Goal: Information Seeking & Learning: Learn about a topic

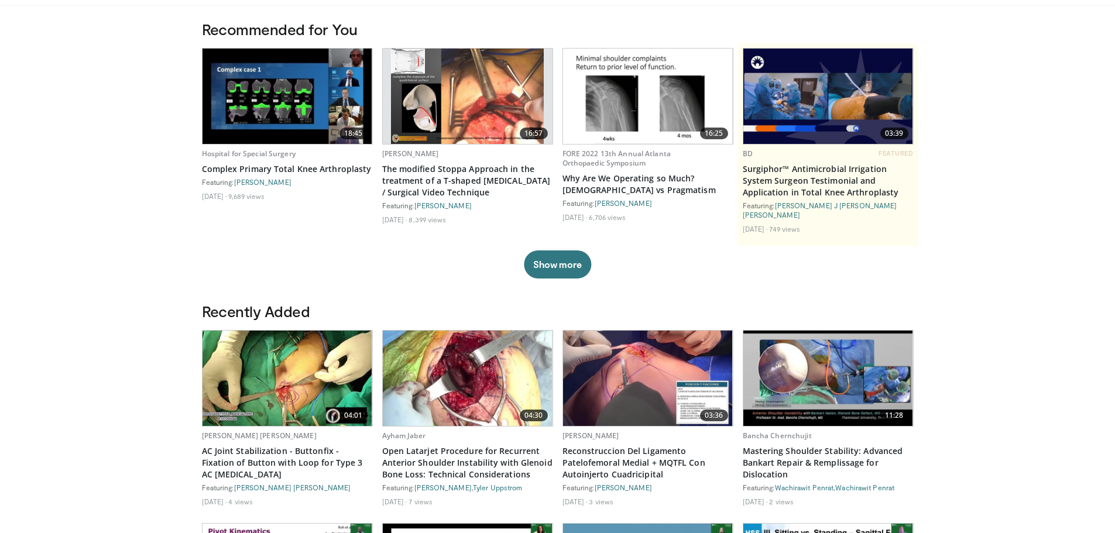
scroll to position [117, 0]
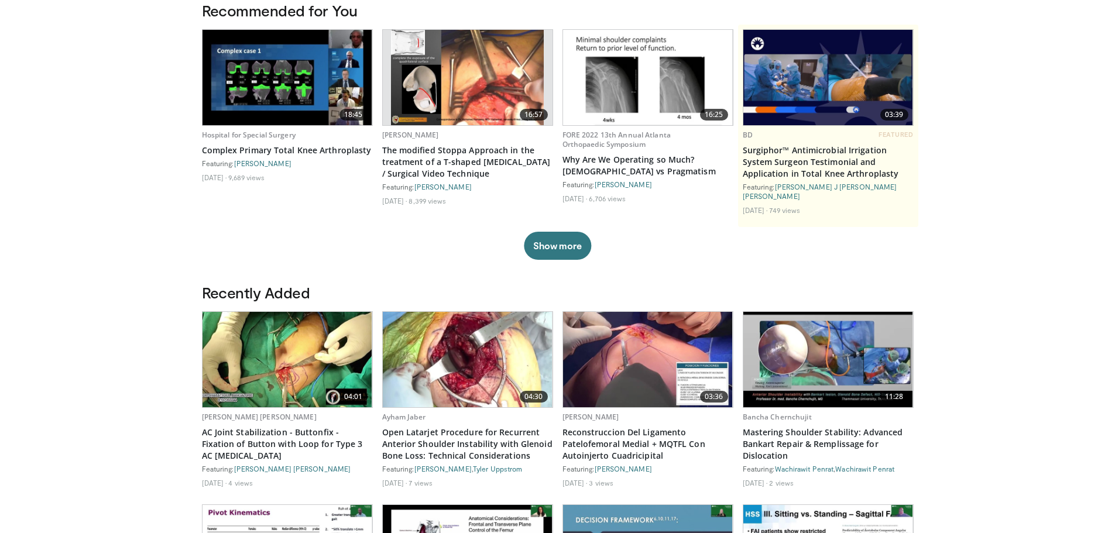
click at [640, 360] on img at bounding box center [648, 359] width 170 height 95
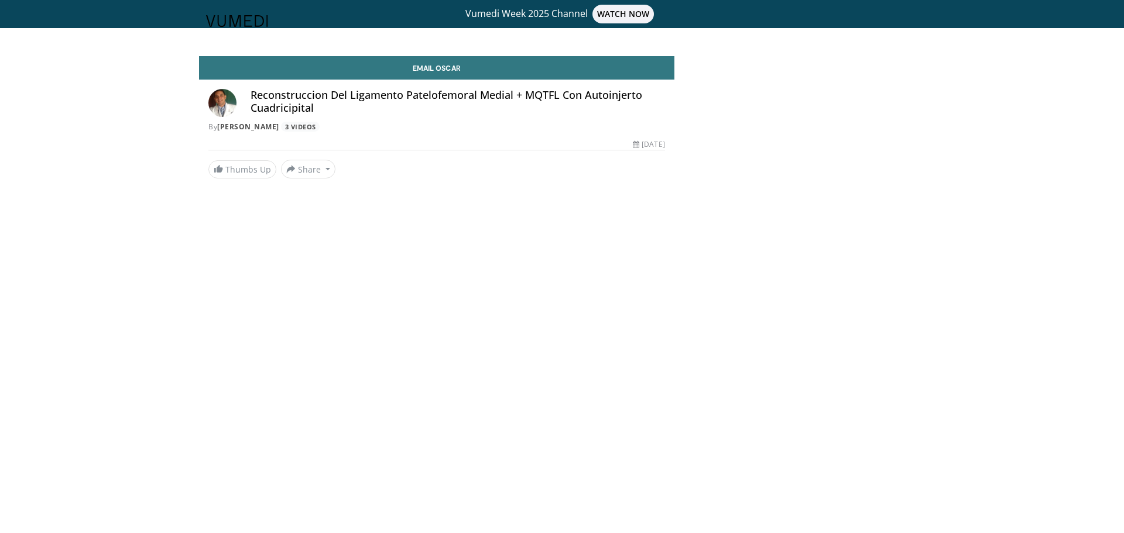
click at [312, 97] on h4 "Reconstruccion Del Ligamento Patelofemoral Medial + MQTFL Con Autoinjerto Cuadr…" at bounding box center [457, 101] width 414 height 25
click at [263, 102] on h4 "Reconstruccion Del Ligamento Patelofemoral Medial + MQTFL Con Autoinjerto Cuadr…" at bounding box center [457, 101] width 414 height 25
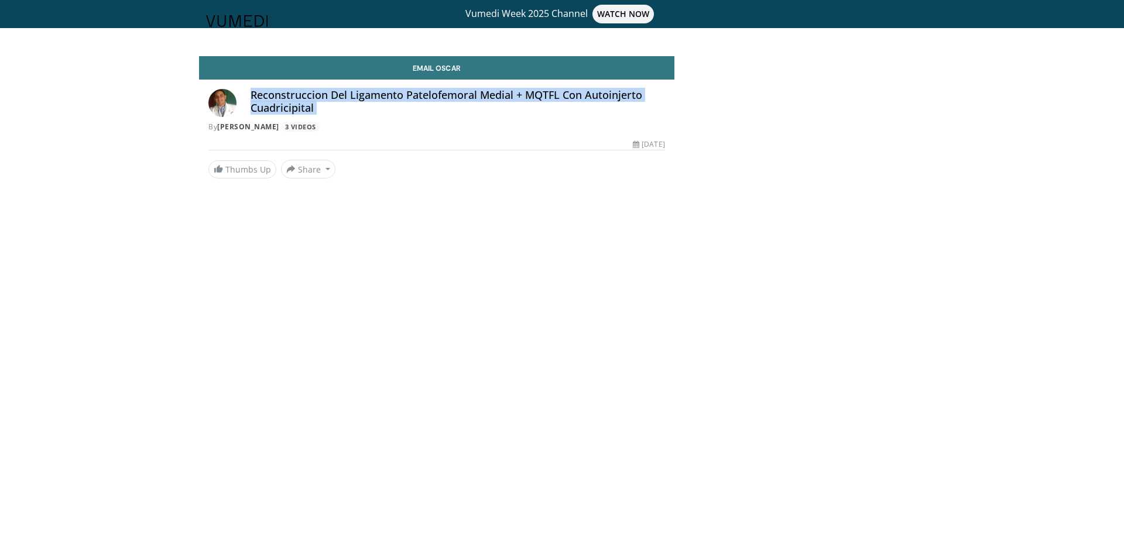
click at [263, 102] on h4 "Reconstruccion Del Ligamento Patelofemoral Medial + MQTFL Con Autoinjerto Cuadr…" at bounding box center [457, 101] width 414 height 25
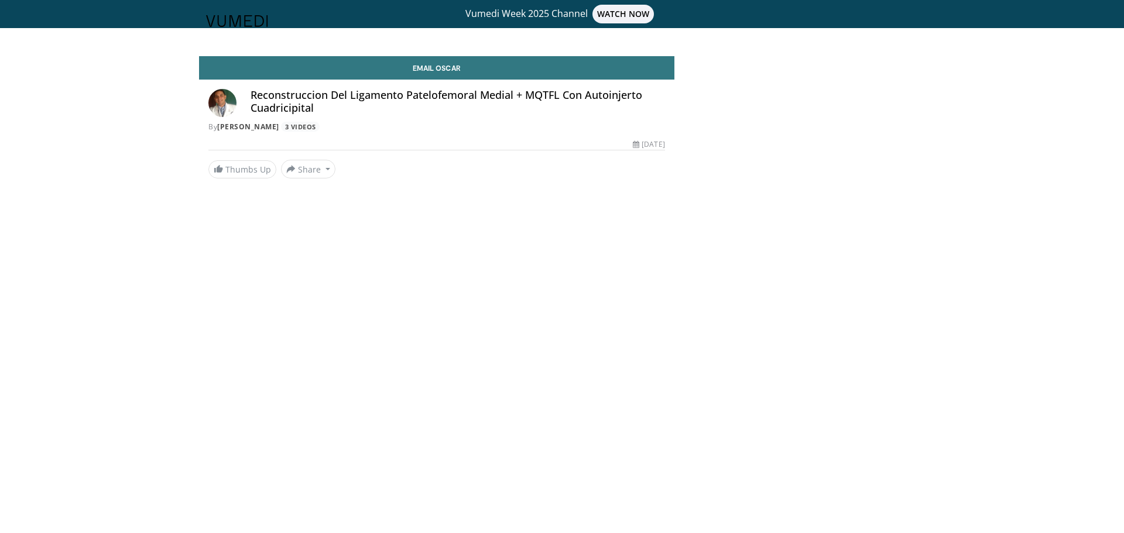
click at [392, 261] on body "Vumedi Week 2025 Channel WATCH NOW Specialties Adult & Family Medicine Allergy,…" at bounding box center [562, 266] width 1124 height 533
click at [267, 108] on h4 "Reconstruccion Del Ligamento Patelofemoral Medial + MQTFL Con Autoinjerto Cuadr…" at bounding box center [457, 101] width 414 height 25
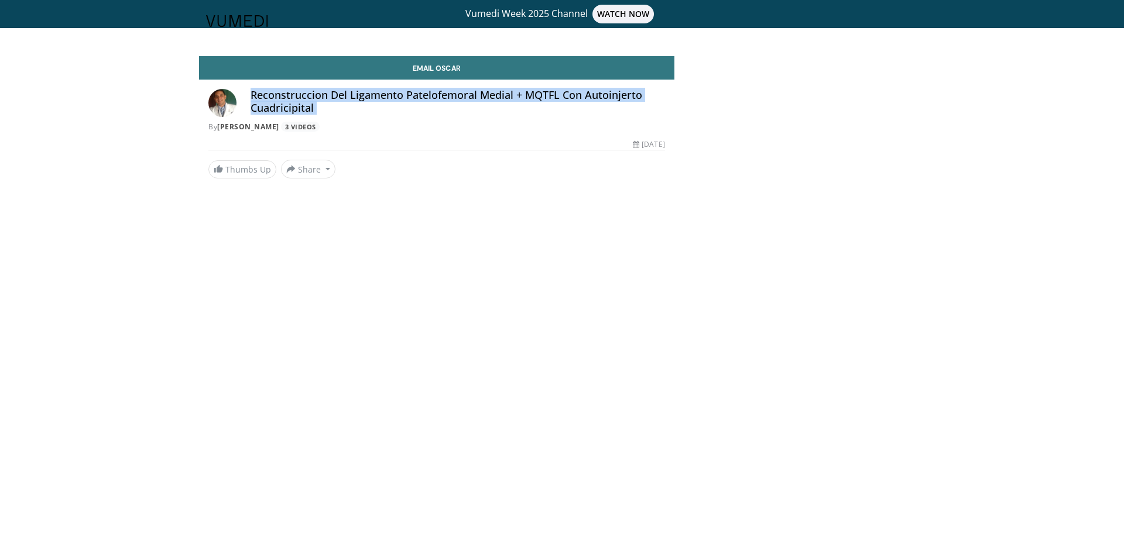
click at [267, 108] on h4 "Reconstruccion Del Ligamento Patelofemoral Medial + MQTFL Con Autoinjerto Cuadr…" at bounding box center [457, 101] width 414 height 25
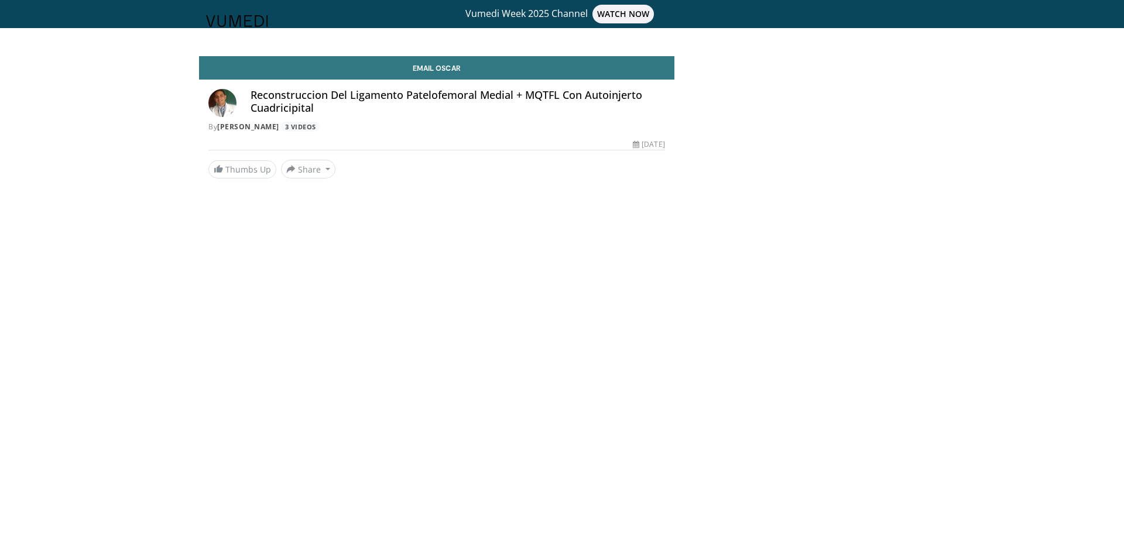
drag, startPoint x: 373, startPoint y: 294, endPoint x: 297, endPoint y: 142, distance: 170.1
click at [360, 270] on body "Vumedi Week 2025 Channel WATCH NOW Specialties Adult & Family Medicine Allergy,…" at bounding box center [562, 266] width 1124 height 533
click at [287, 111] on h4 "Reconstruccion Del Ligamento Patelofemoral Medial + MQTFL Con Autoinjerto Cuadr…" at bounding box center [457, 101] width 414 height 25
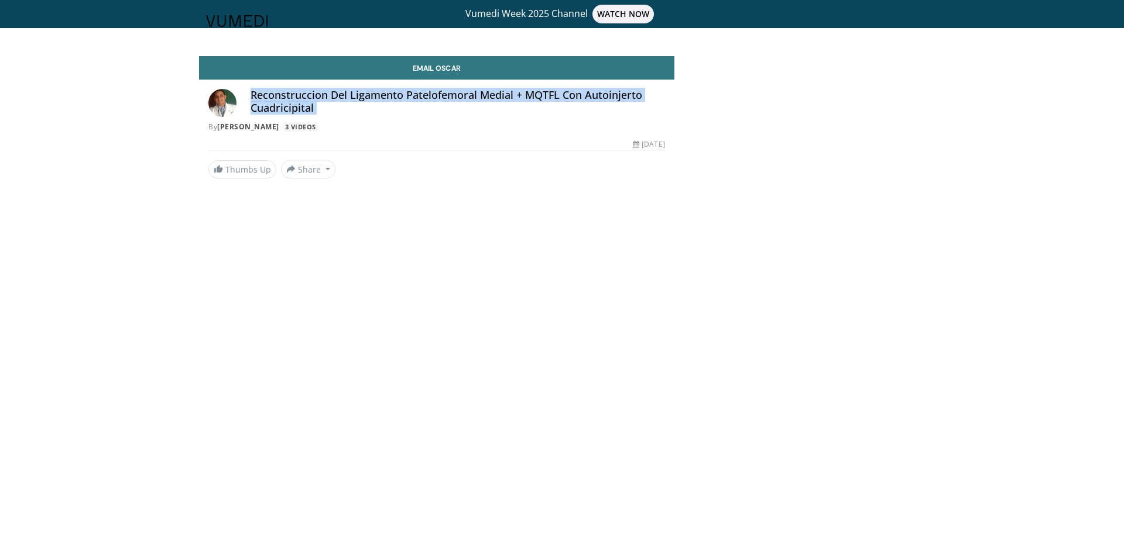
click at [287, 111] on h4 "Reconstruccion Del Ligamento Patelofemoral Medial + MQTFL Con Autoinjerto Cuadr…" at bounding box center [457, 101] width 414 height 25
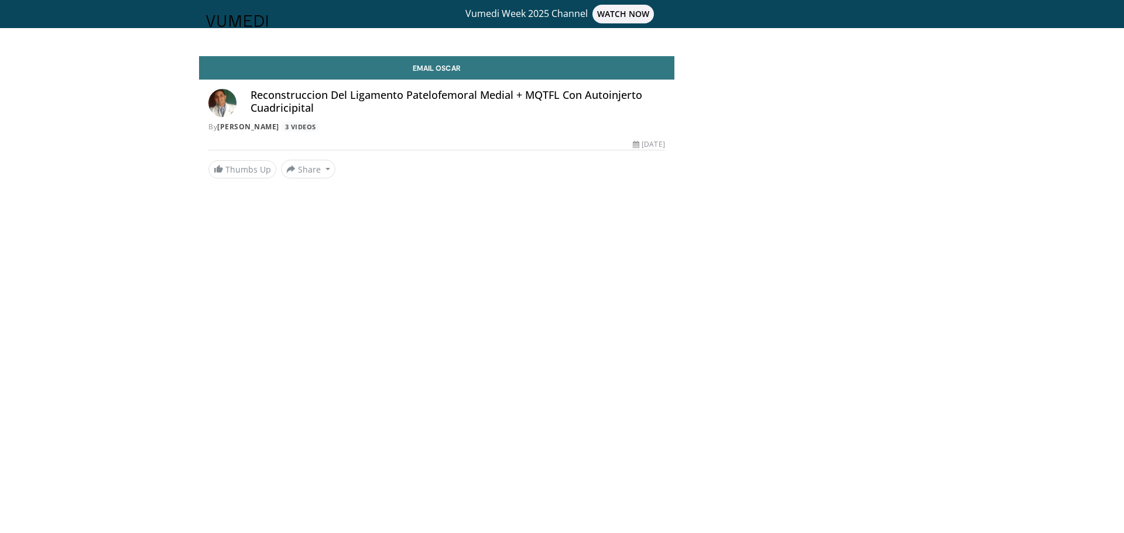
click at [435, 444] on body "Vumedi Week 2025 Channel WATCH NOW Specialties Adult & Family Medicine Allergy,…" at bounding box center [562, 266] width 1124 height 533
